Goal: Task Accomplishment & Management: Manage account settings

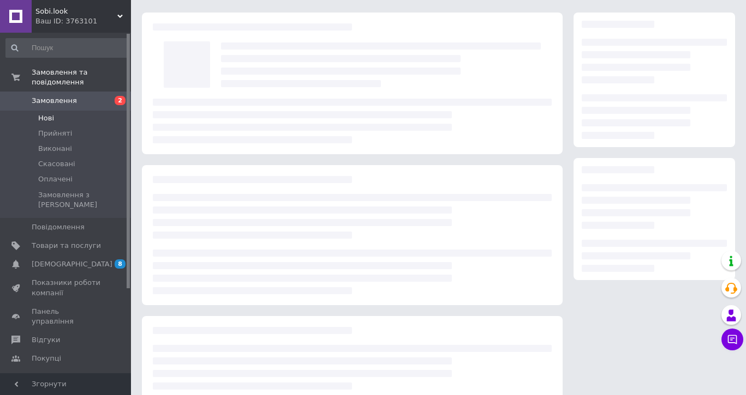
scroll to position [31, 0]
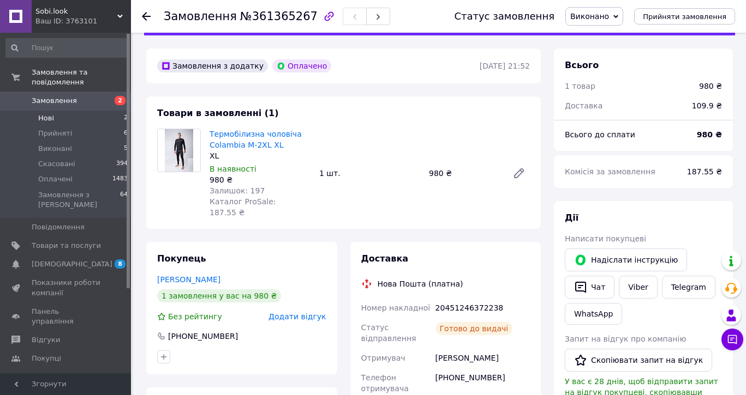
click at [73, 116] on li "Нові 2" at bounding box center [67, 118] width 134 height 15
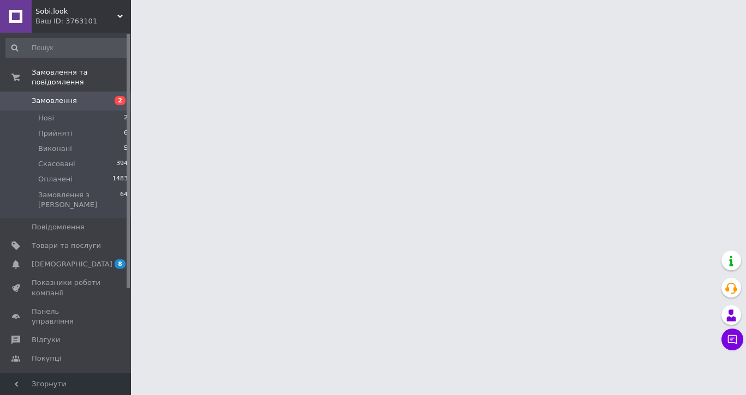
click at [49, 100] on span "Замовлення" at bounding box center [54, 101] width 45 height 10
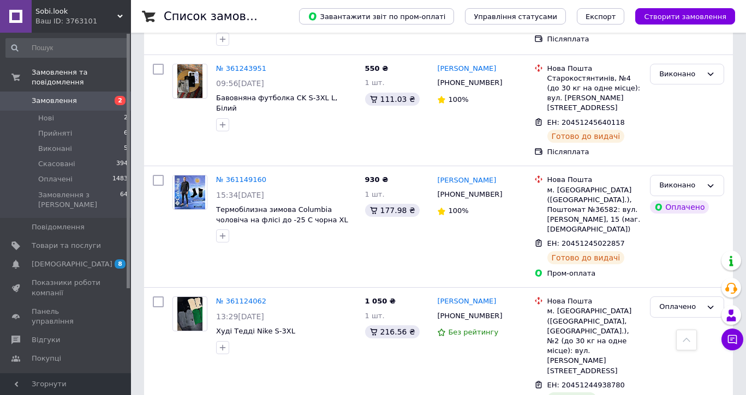
scroll to position [1163, 0]
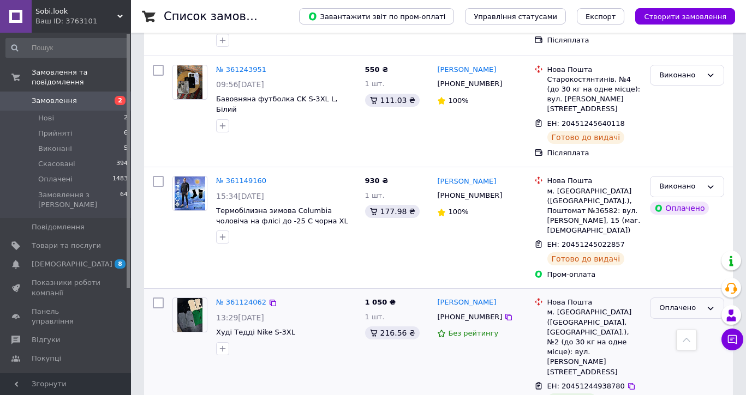
click at [671, 303] on div "Оплачено" at bounding box center [680, 308] width 43 height 11
click at [666, 172] on div "[PERSON_NAME]" at bounding box center [686, 228] width 83 height 112
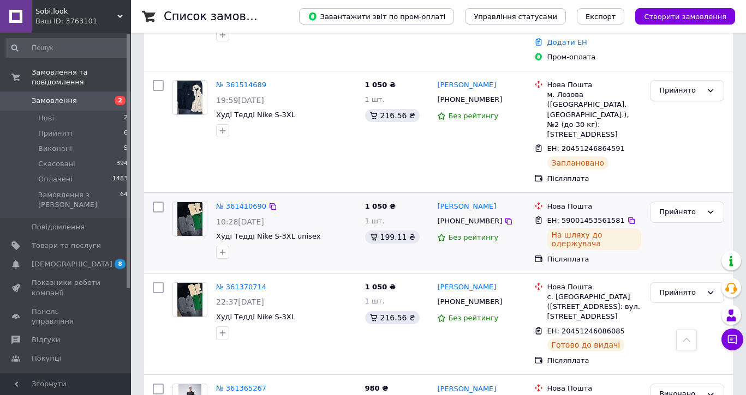
scroll to position [631, 0]
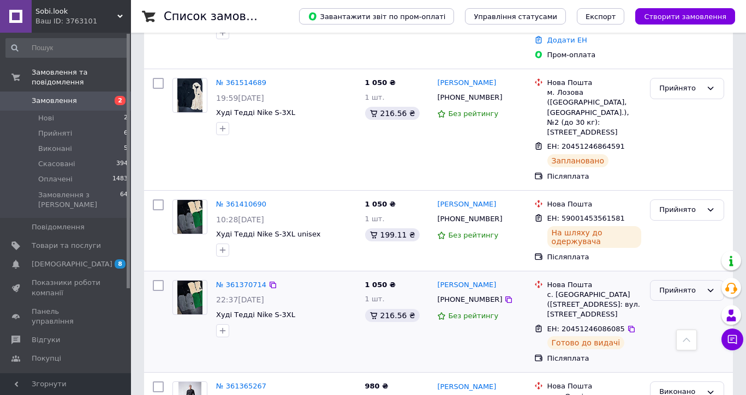
click at [700, 285] on div "Прийнято" at bounding box center [680, 290] width 43 height 11
click at [674, 303] on li "Виконано" at bounding box center [686, 313] width 73 height 20
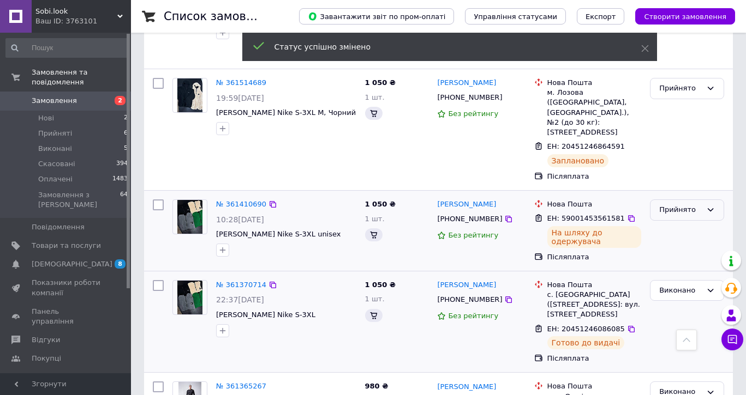
click at [692, 205] on div "Прийнято" at bounding box center [680, 210] width 43 height 11
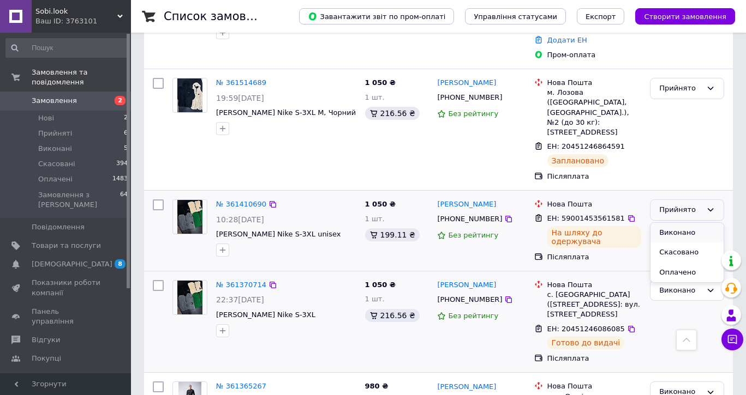
click at [679, 223] on li "Виконано" at bounding box center [686, 233] width 73 height 20
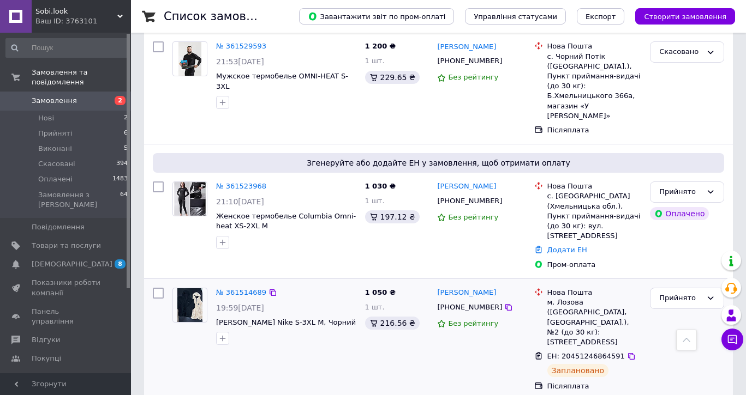
scroll to position [417, 0]
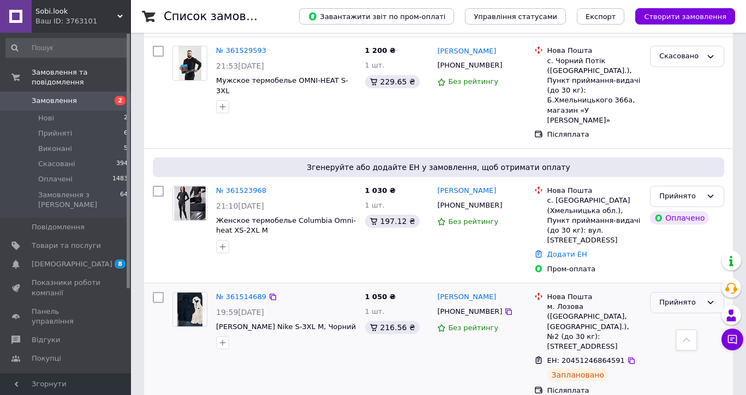
click at [674, 297] on div "Прийнято" at bounding box center [680, 302] width 43 height 11
click at [671, 316] on li "Виконано" at bounding box center [686, 326] width 73 height 20
click at [504, 201] on icon at bounding box center [508, 205] width 9 height 9
click at [241, 187] on link "№ 361523968" at bounding box center [241, 191] width 50 height 8
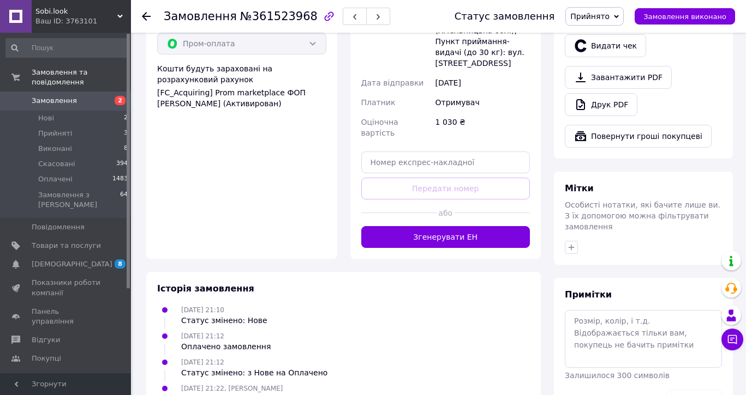
scroll to position [424, 0]
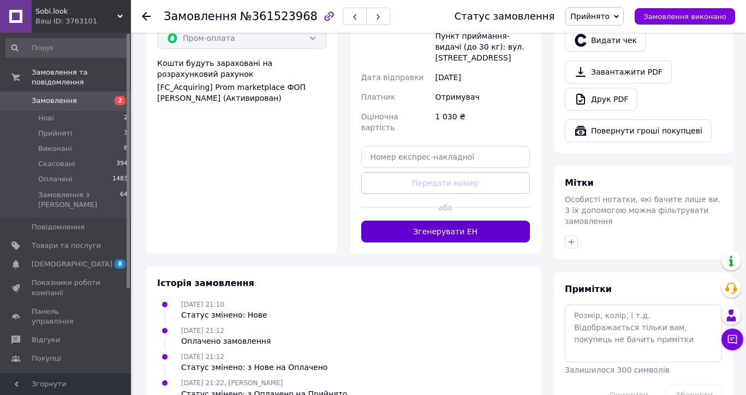
click at [439, 221] on button "Згенерувати ЕН" at bounding box center [445, 232] width 169 height 22
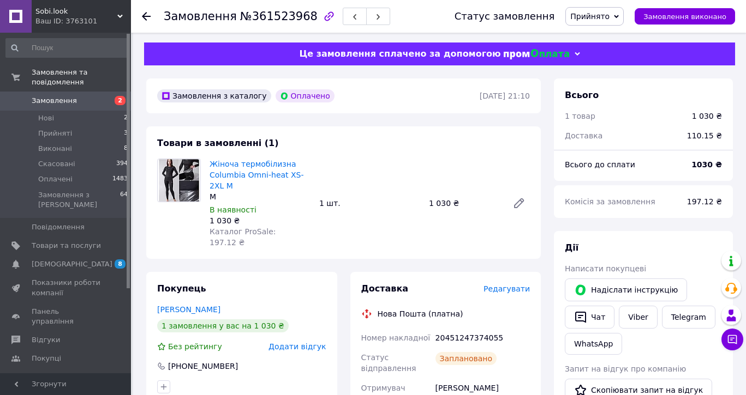
scroll to position [0, 0]
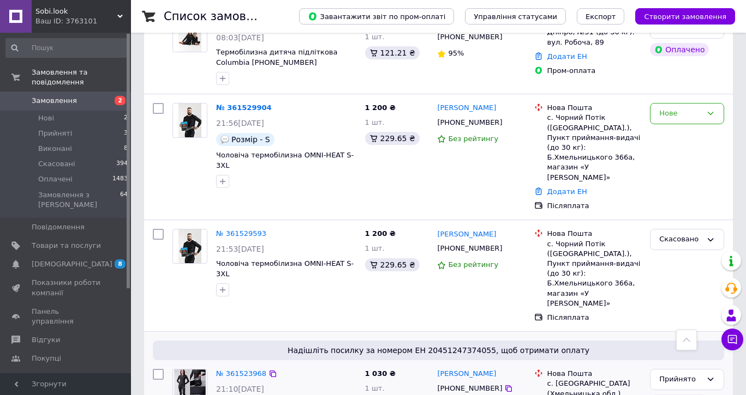
scroll to position [232, 0]
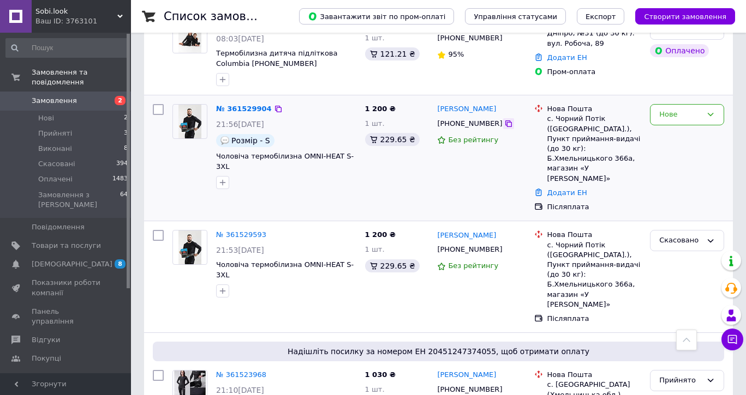
click at [504, 119] on icon at bounding box center [508, 123] width 9 height 9
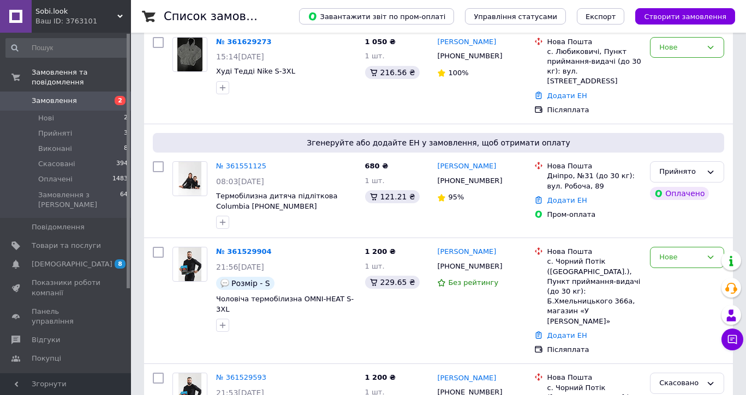
scroll to position [80, 0]
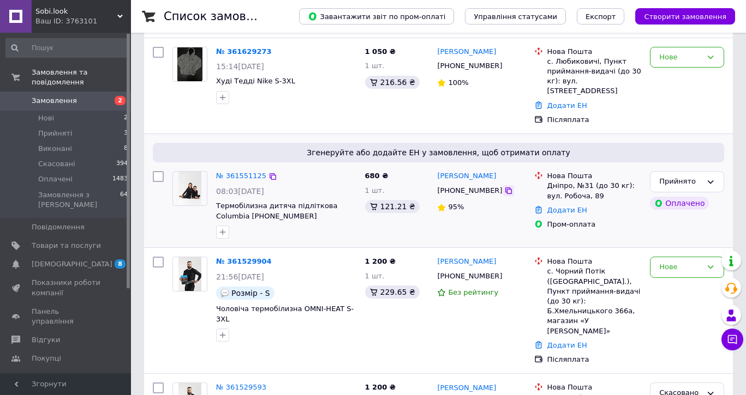
click at [505, 188] on icon at bounding box center [508, 191] width 7 height 7
click at [240, 172] on link "№ 361551125" at bounding box center [241, 176] width 50 height 8
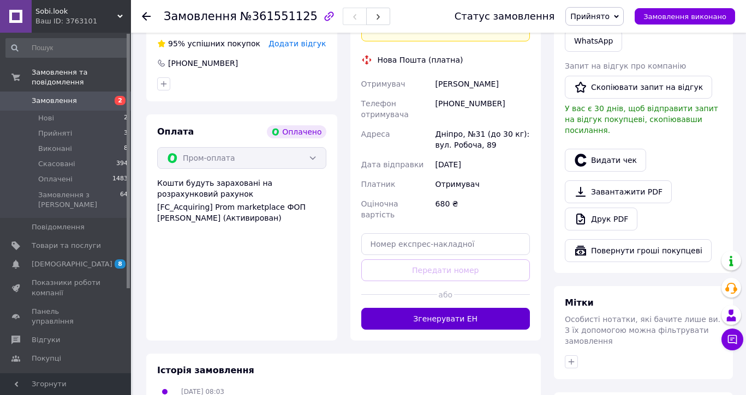
scroll to position [308, 0]
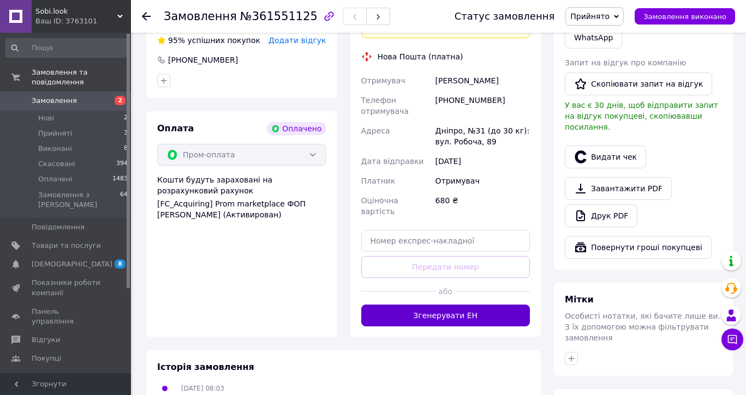
click at [468, 305] on button "Згенерувати ЕН" at bounding box center [445, 316] width 169 height 22
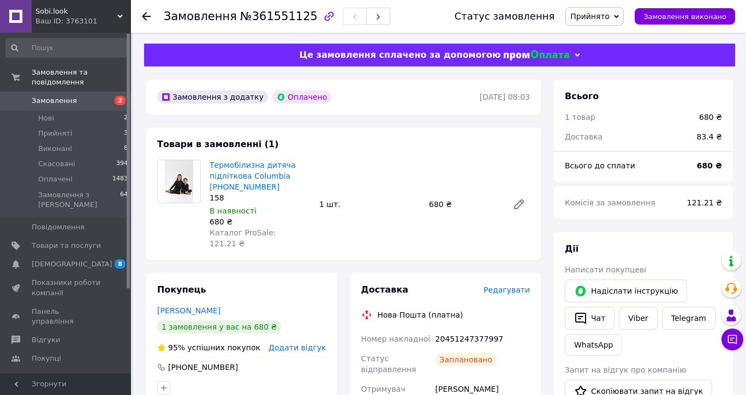
scroll to position [0, 0]
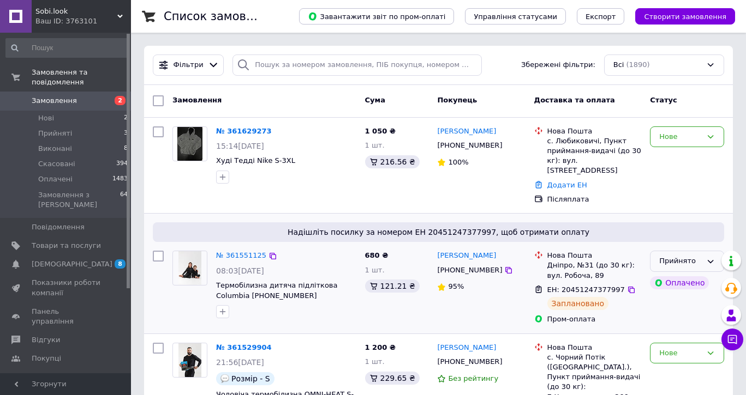
click at [681, 256] on div "Прийнято" at bounding box center [680, 261] width 43 height 11
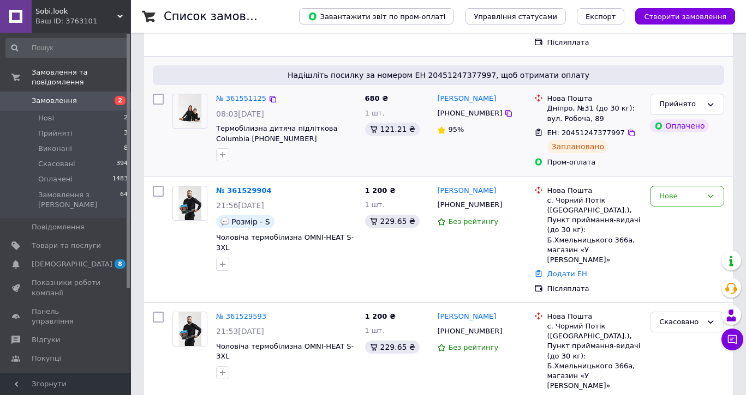
scroll to position [160, 0]
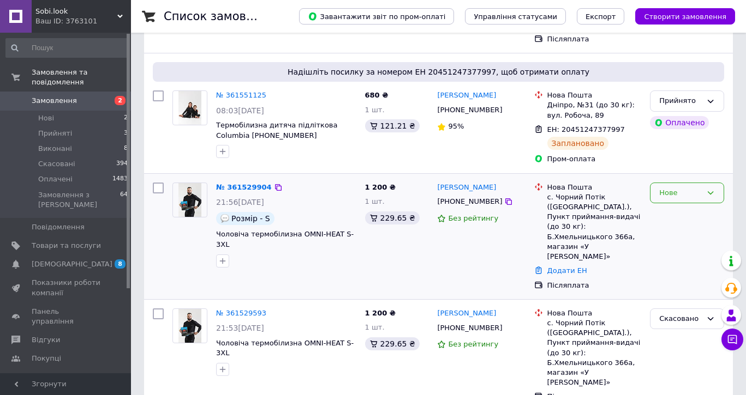
click at [675, 188] on div "Нове" at bounding box center [680, 193] width 43 height 11
click at [677, 206] on li "Прийнято" at bounding box center [686, 216] width 73 height 20
click at [258, 183] on link "№ 361529904" at bounding box center [244, 187] width 56 height 8
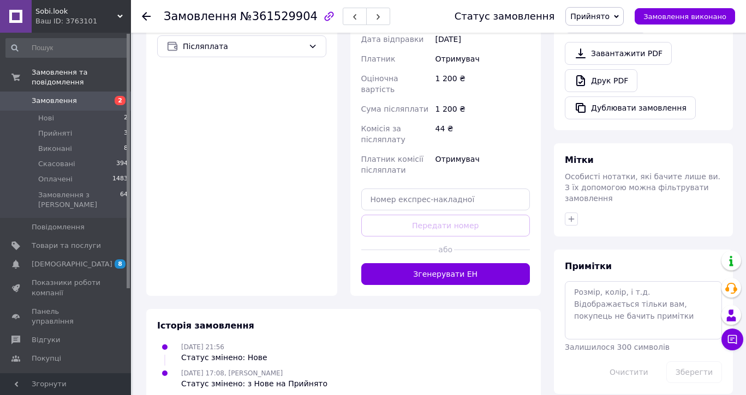
scroll to position [401, 0]
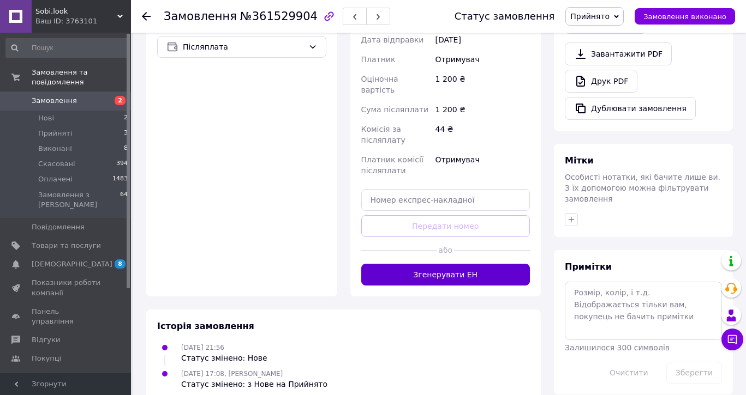
click at [445, 264] on button "Згенерувати ЕН" at bounding box center [445, 275] width 169 height 22
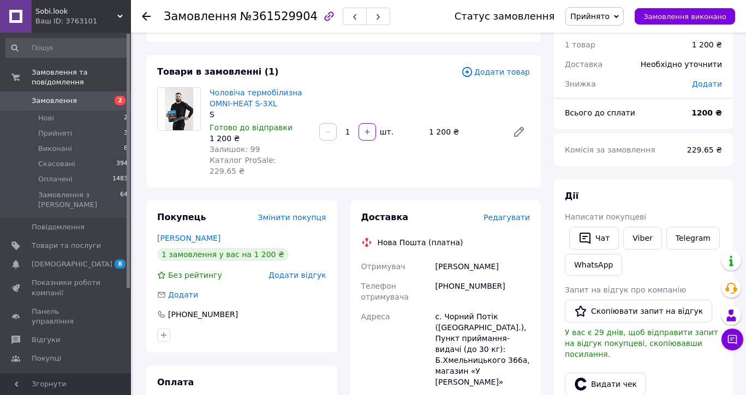
scroll to position [40, 0]
